Goal: Check status: Check status

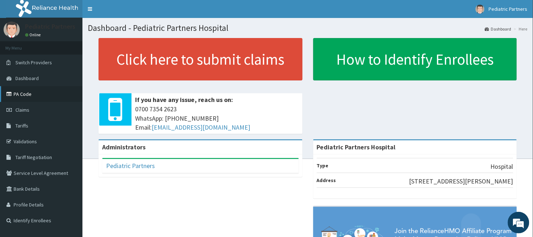
click at [22, 98] on link "PA Code" at bounding box center [41, 94] width 82 height 16
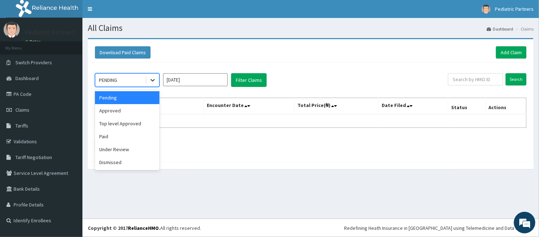
click at [150, 76] on icon at bounding box center [152, 79] width 7 height 7
click at [106, 141] on div "Paid" at bounding box center [127, 136] width 65 height 13
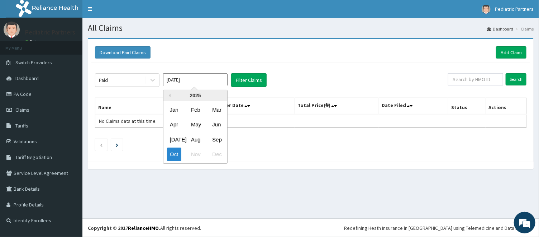
click at [209, 80] on input "Oct 2025" at bounding box center [195, 79] width 65 height 13
click at [217, 140] on div "Sep" at bounding box center [216, 139] width 14 height 13
type input "Sep 2025"
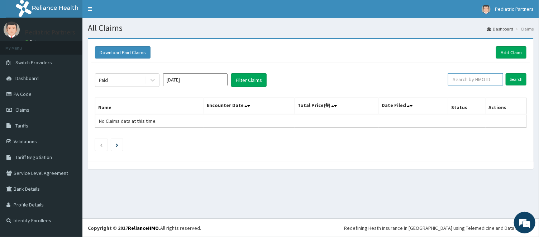
click at [462, 80] on input "text" at bounding box center [475, 79] width 55 height 12
paste input "isw/10344/e"
type input "isw/10344/e"
click at [514, 76] on input "Search" at bounding box center [516, 79] width 21 height 12
